Goal: Information Seeking & Learning: Learn about a topic

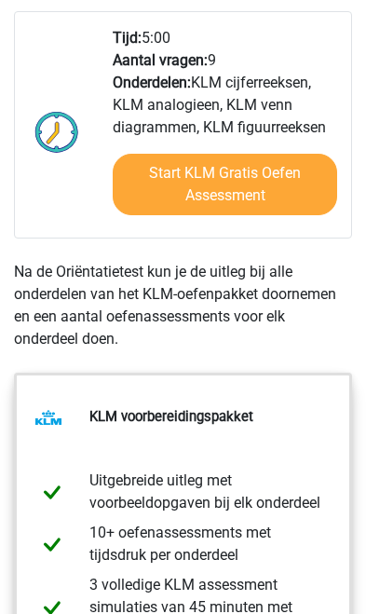
scroll to position [1078, 0]
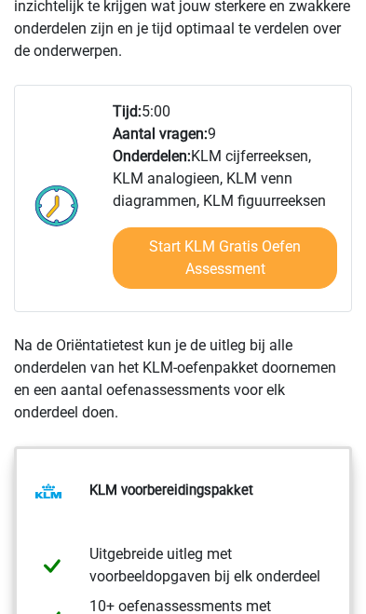
click at [266, 275] on link "Start KLM Gratis Oefen Assessment" at bounding box center [225, 257] width 225 height 61
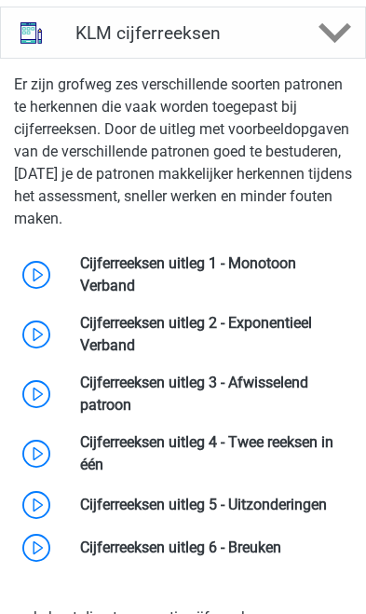
scroll to position [2041, 0]
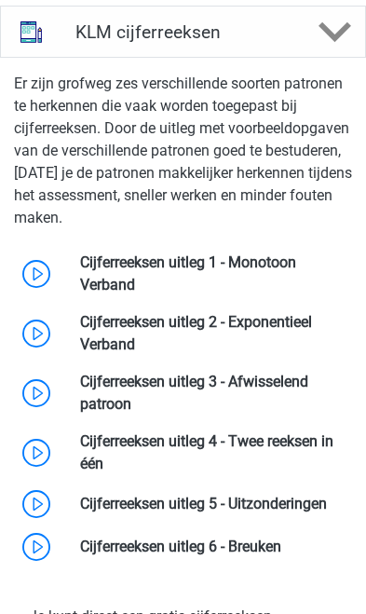
click at [135, 293] on link at bounding box center [135, 285] width 0 height 18
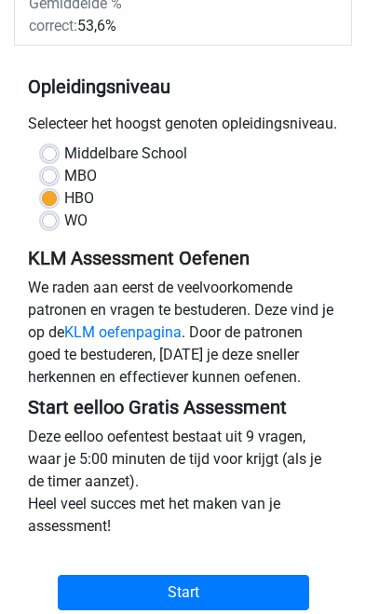
scroll to position [449, 0]
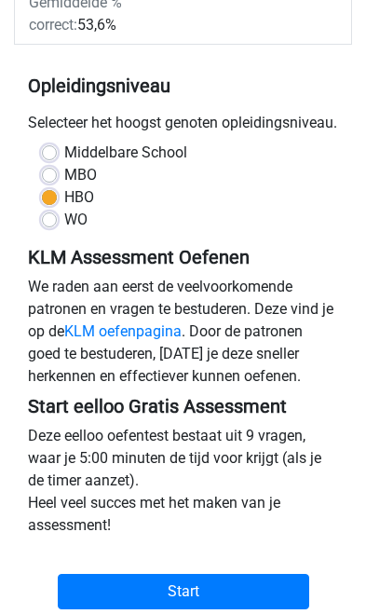
click at [64, 164] on label "Middelbare School" at bounding box center [125, 153] width 123 height 22
click at [47, 160] on input "Middelbare School" at bounding box center [49, 151] width 15 height 19
radio input "true"
click at [64, 186] on label "MBO" at bounding box center [80, 175] width 33 height 22
click at [49, 183] on input "MBO" at bounding box center [49, 173] width 15 height 19
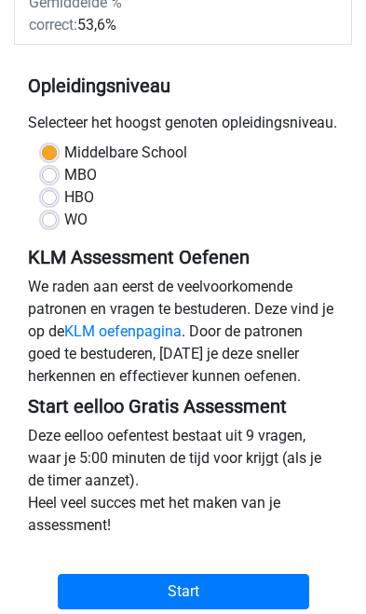
radio input "true"
click at [64, 209] on label "HBO" at bounding box center [79, 197] width 30 height 22
click at [46, 205] on input "HBO" at bounding box center [49, 195] width 15 height 19
radio input "true"
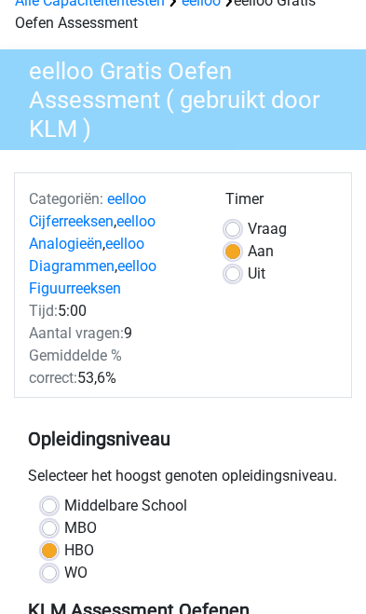
scroll to position [64, 0]
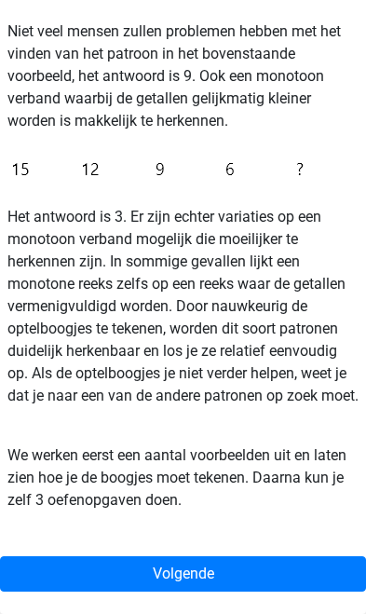
scroll to position [643, 0]
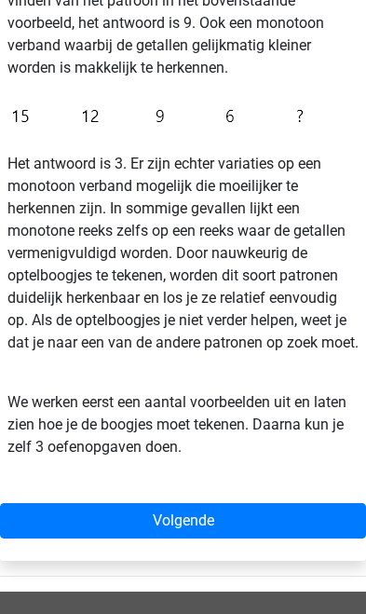
click at [176, 538] on link "Volgende" at bounding box center [183, 520] width 366 height 35
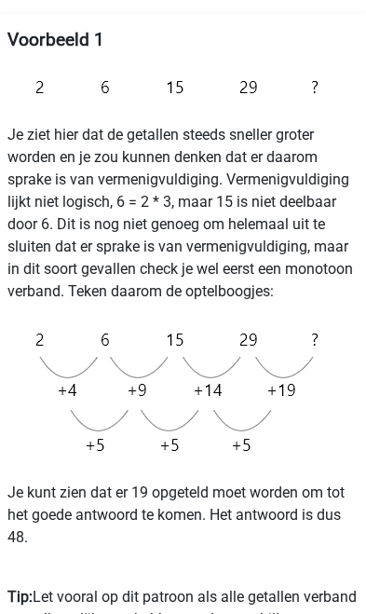
scroll to position [311, 0]
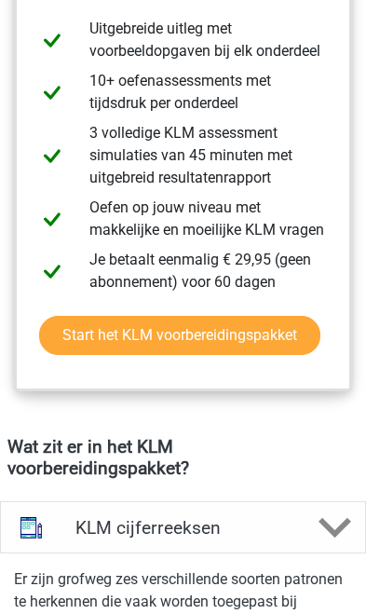
scroll to position [1545, 0]
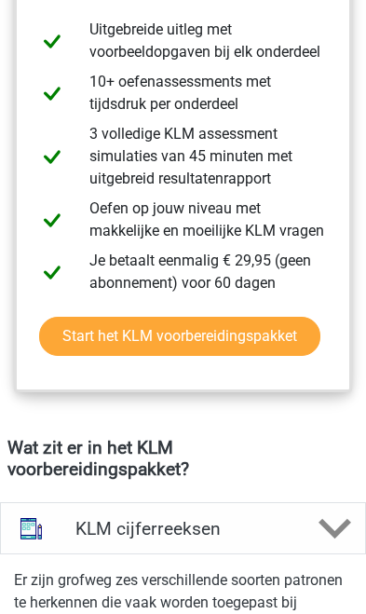
click at [300, 539] on div "KLM cijferreeksen" at bounding box center [182, 528] width 243 height 21
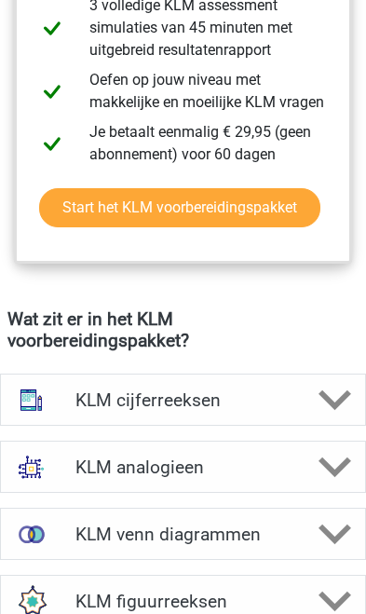
scroll to position [1676, 0]
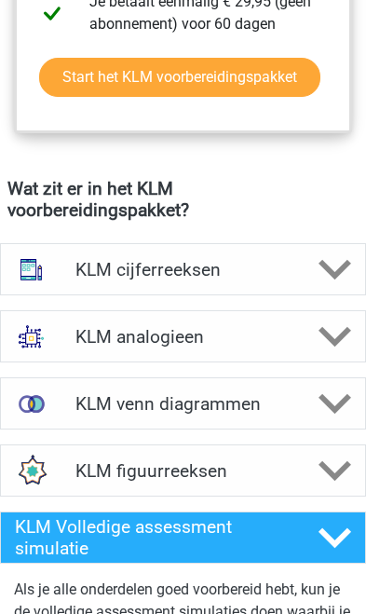
click at [283, 415] on h4 "KLM venn diagrammen" at bounding box center [182, 403] width 215 height 21
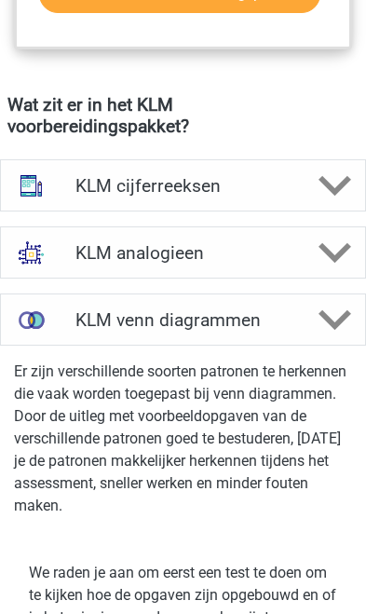
click at [318, 336] on div at bounding box center [335, 320] width 61 height 33
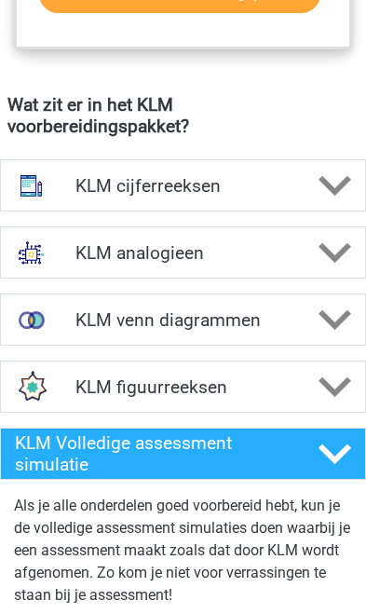
click at [315, 402] on div at bounding box center [335, 387] width 61 height 33
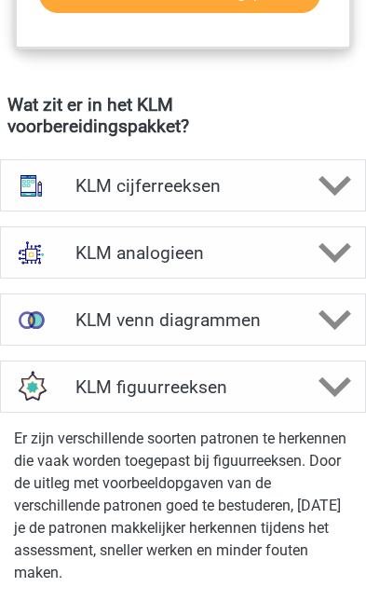
click at [315, 396] on div at bounding box center [335, 387] width 61 height 33
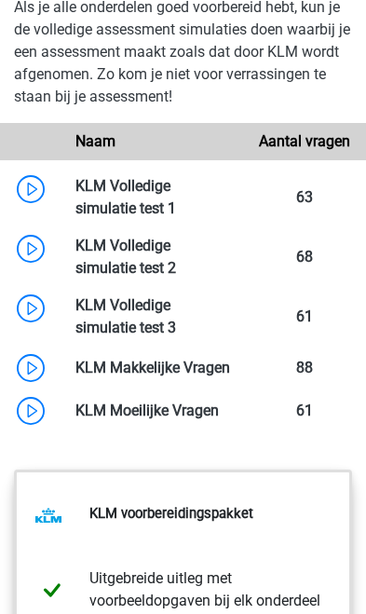
scroll to position [2388, 0]
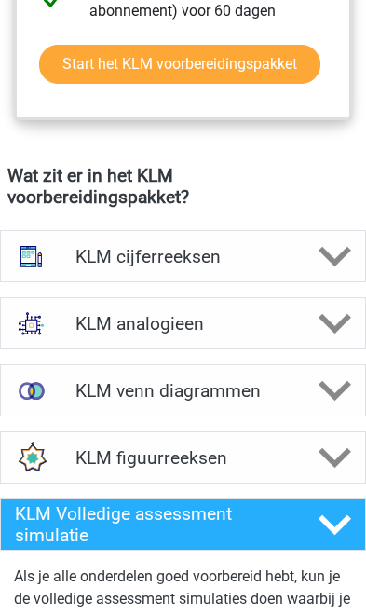
click at [274, 401] on h4 "KLM venn diagrammen" at bounding box center [182, 390] width 215 height 21
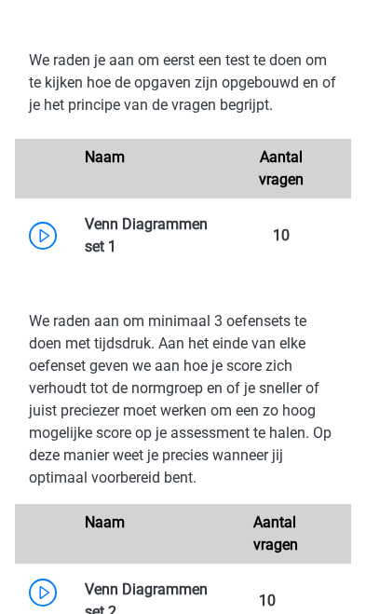
scroll to position [2387, 0]
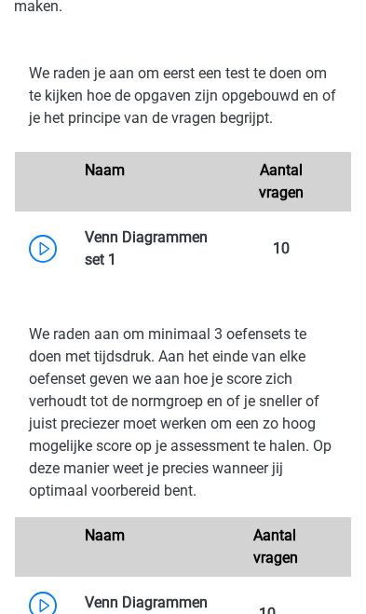
click at [116, 268] on link at bounding box center [116, 260] width 0 height 18
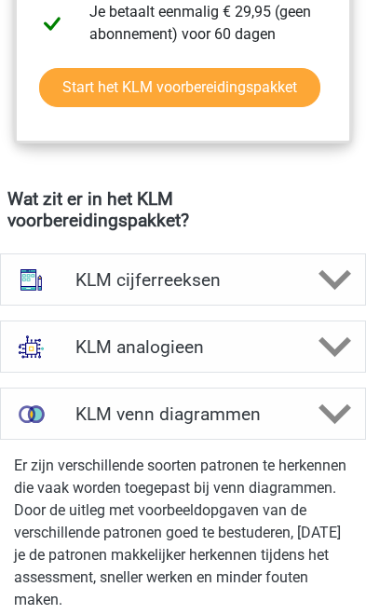
click at [311, 296] on div at bounding box center [335, 280] width 61 height 33
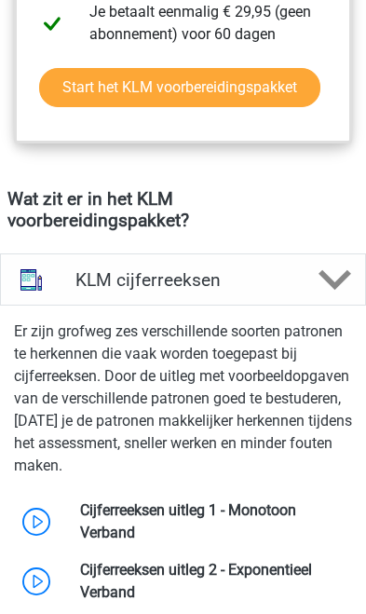
click at [310, 296] on div at bounding box center [335, 280] width 61 height 33
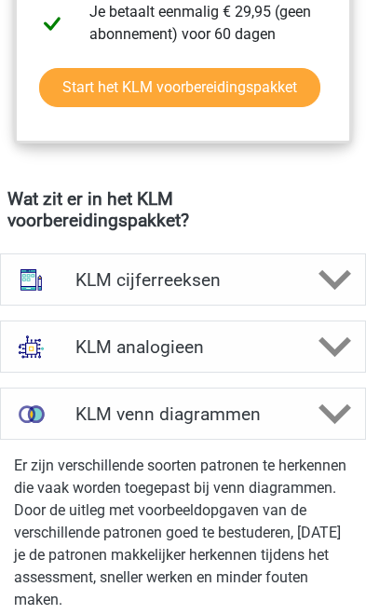
click at [316, 355] on div at bounding box center [335, 347] width 61 height 33
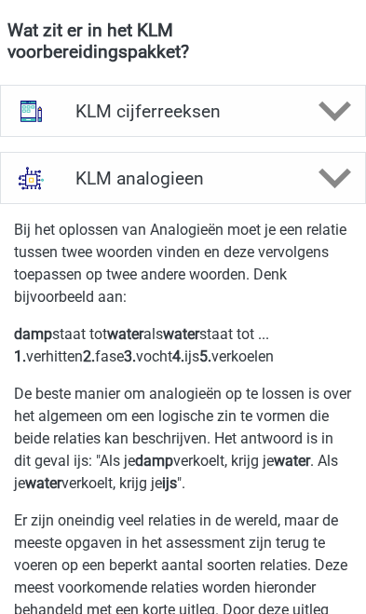
click at [325, 195] on icon at bounding box center [335, 178] width 33 height 33
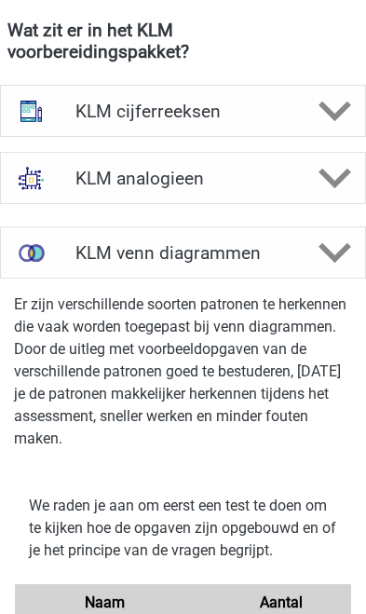
scroll to position [1962, 0]
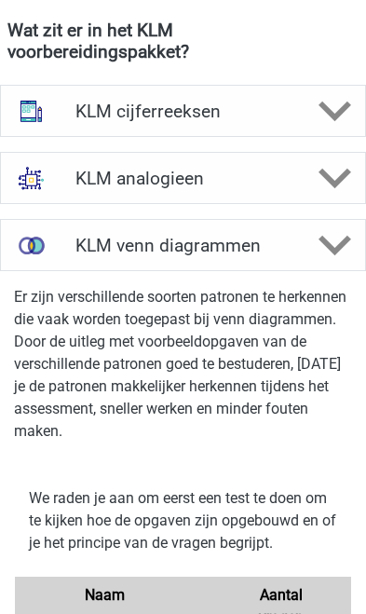
click at [302, 256] on div "KLM venn diagrammen" at bounding box center [182, 245] width 243 height 21
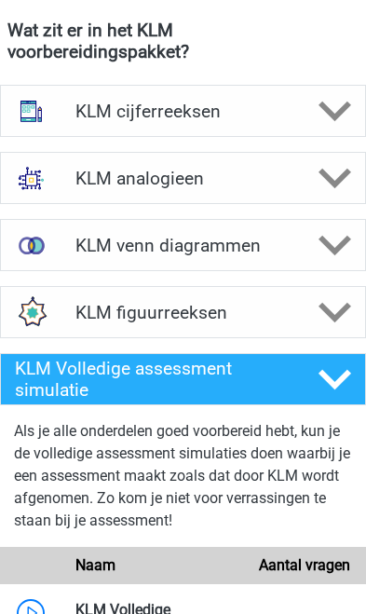
click at [319, 271] on div "KLM venn diagrammen" at bounding box center [183, 245] width 366 height 52
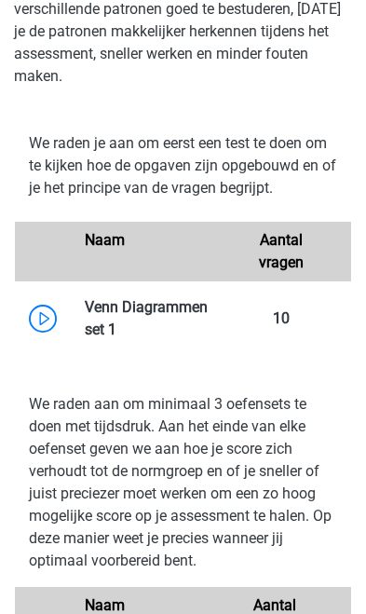
scroll to position [2322, 0]
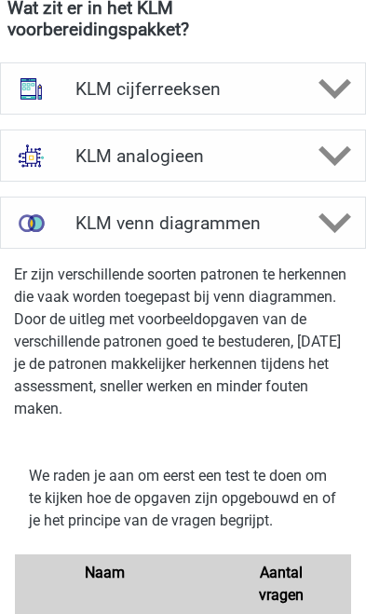
click at [337, 105] on icon at bounding box center [335, 89] width 33 height 33
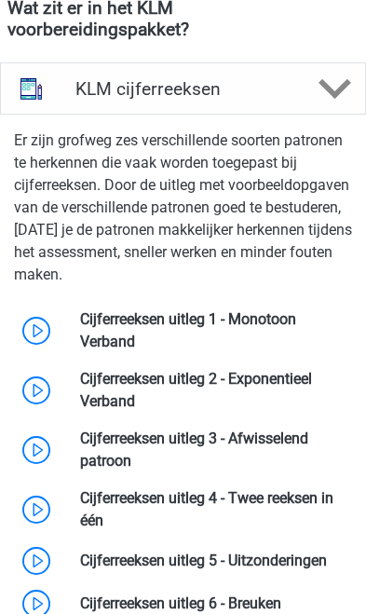
click at [135, 340] on link at bounding box center [135, 342] width 0 height 18
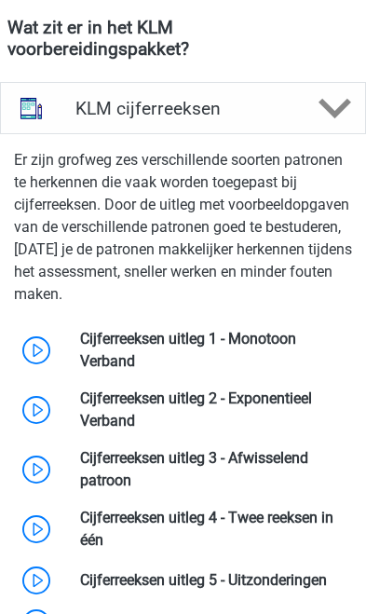
click at [329, 134] on div "KLM cijferreeksen" at bounding box center [183, 108] width 366 height 52
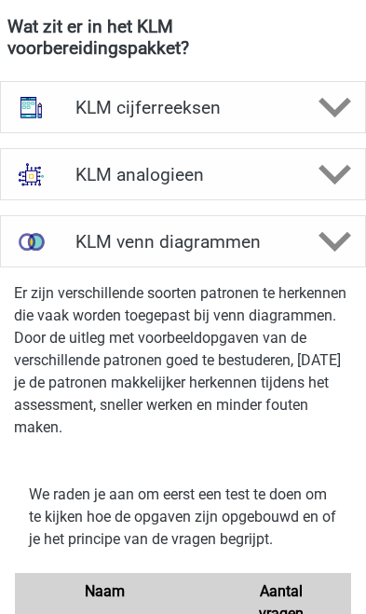
click at [323, 251] on icon at bounding box center [335, 241] width 33 height 33
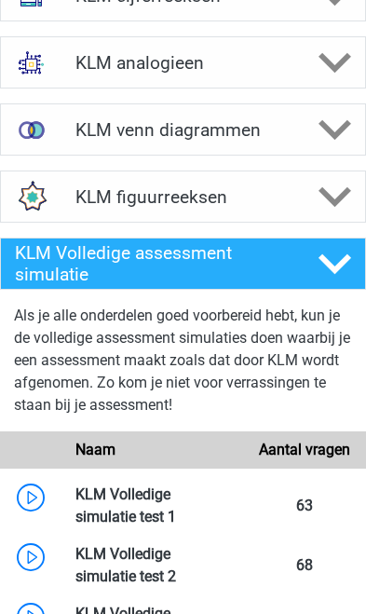
scroll to position [2224, 0]
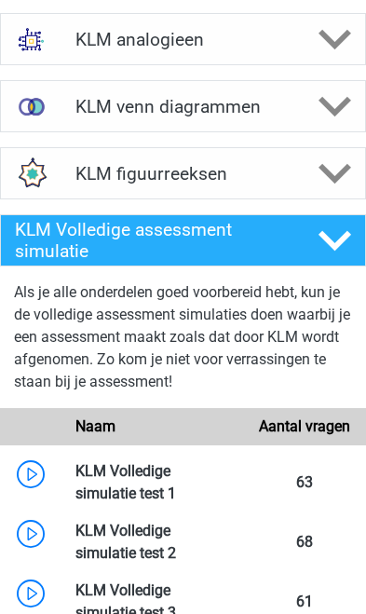
click at [333, 184] on polygon at bounding box center [335, 174] width 33 height 20
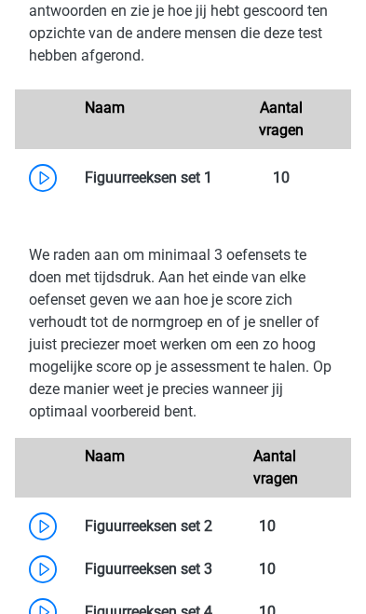
scroll to position [2583, 0]
click at [212, 186] on link at bounding box center [212, 178] width 0 height 18
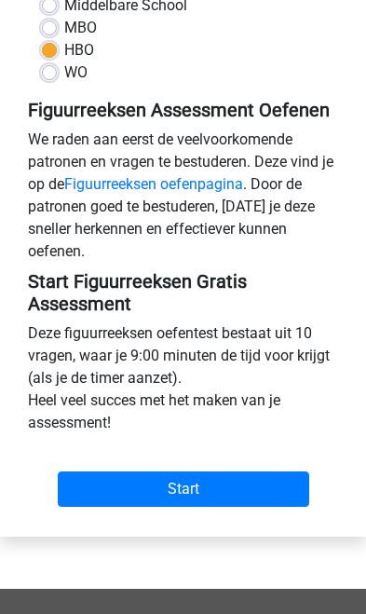
scroll to position [471, 0]
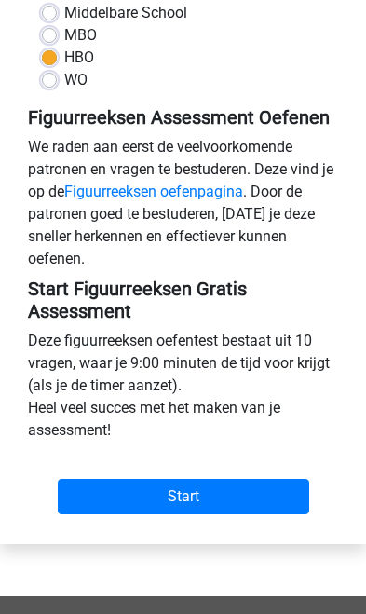
click at [235, 200] on link "Figuurreeksen oefenpagina" at bounding box center [153, 192] width 179 height 18
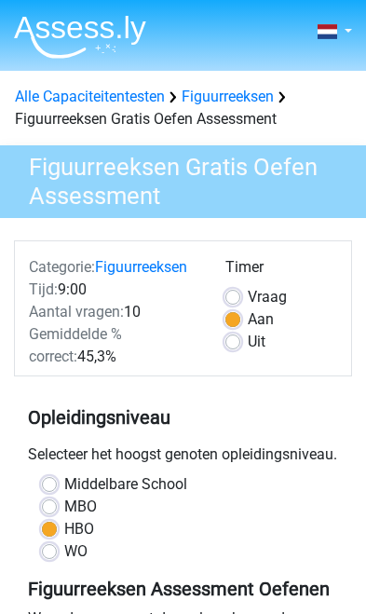
scroll to position [502, 0]
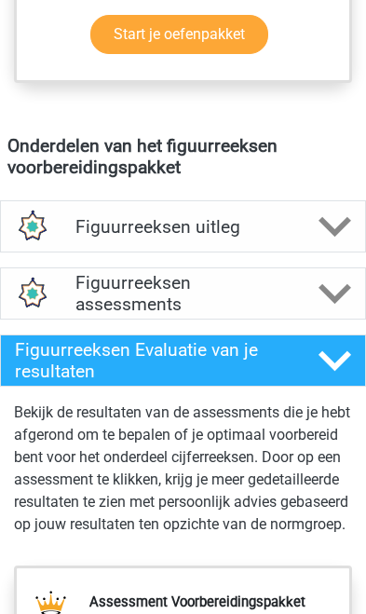
scroll to position [1283, 0]
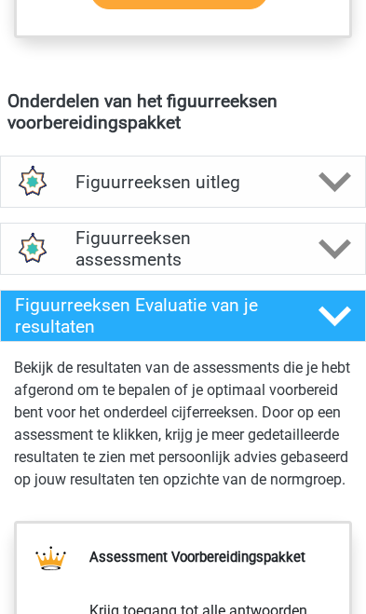
click at [313, 195] on div at bounding box center [335, 182] width 61 height 33
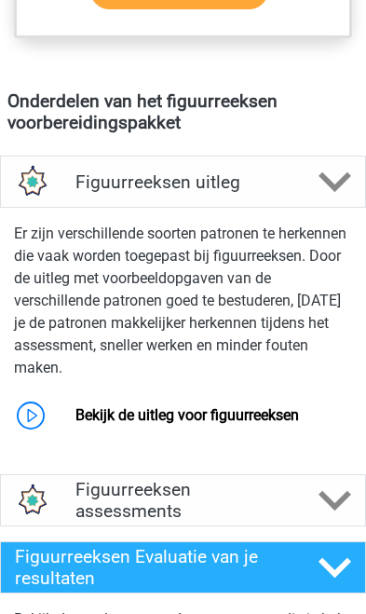
click at [193, 413] on link "Bekijk de uitleg voor figuurreeksen" at bounding box center [187, 415] width 224 height 18
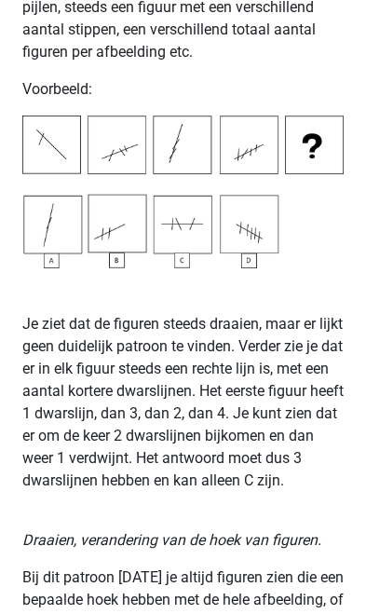
scroll to position [2802, 0]
